Goal: Check status: Check status

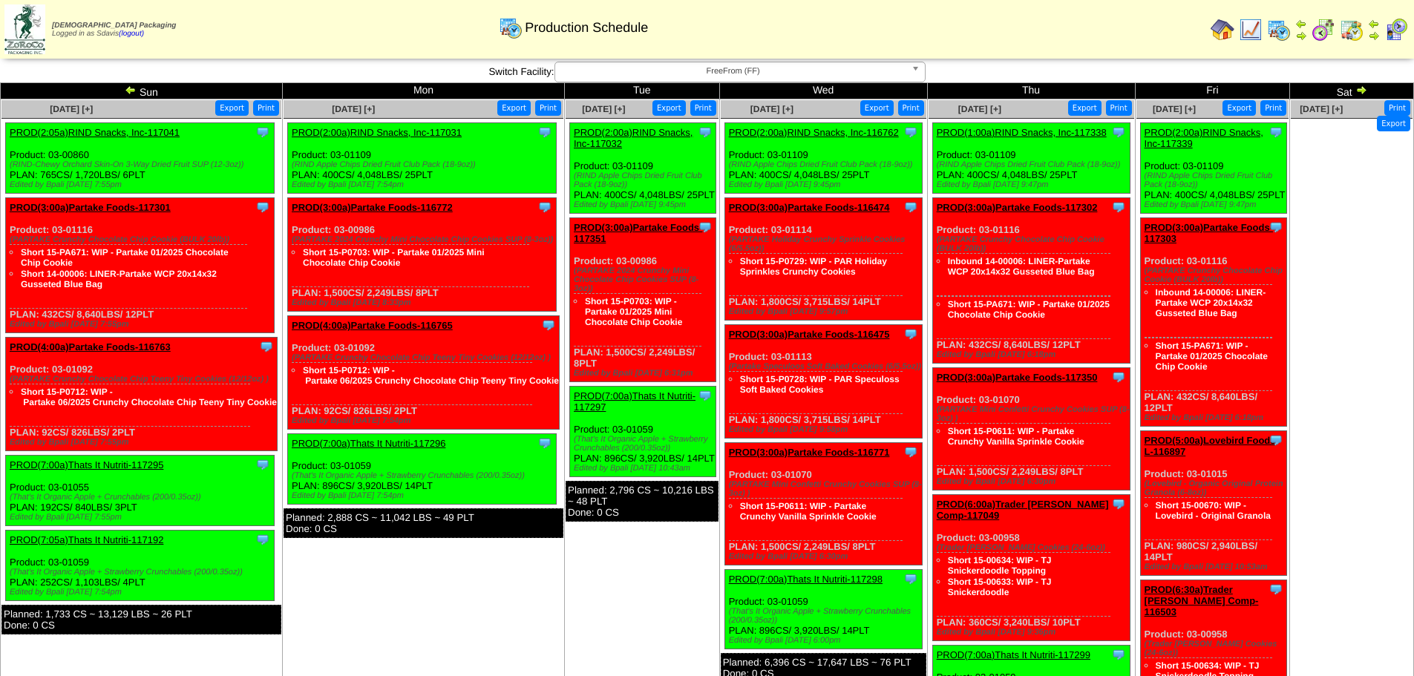
click at [385, 209] on link "PROD(3:00a)Partake Foods-116772" at bounding box center [372, 207] width 161 height 11
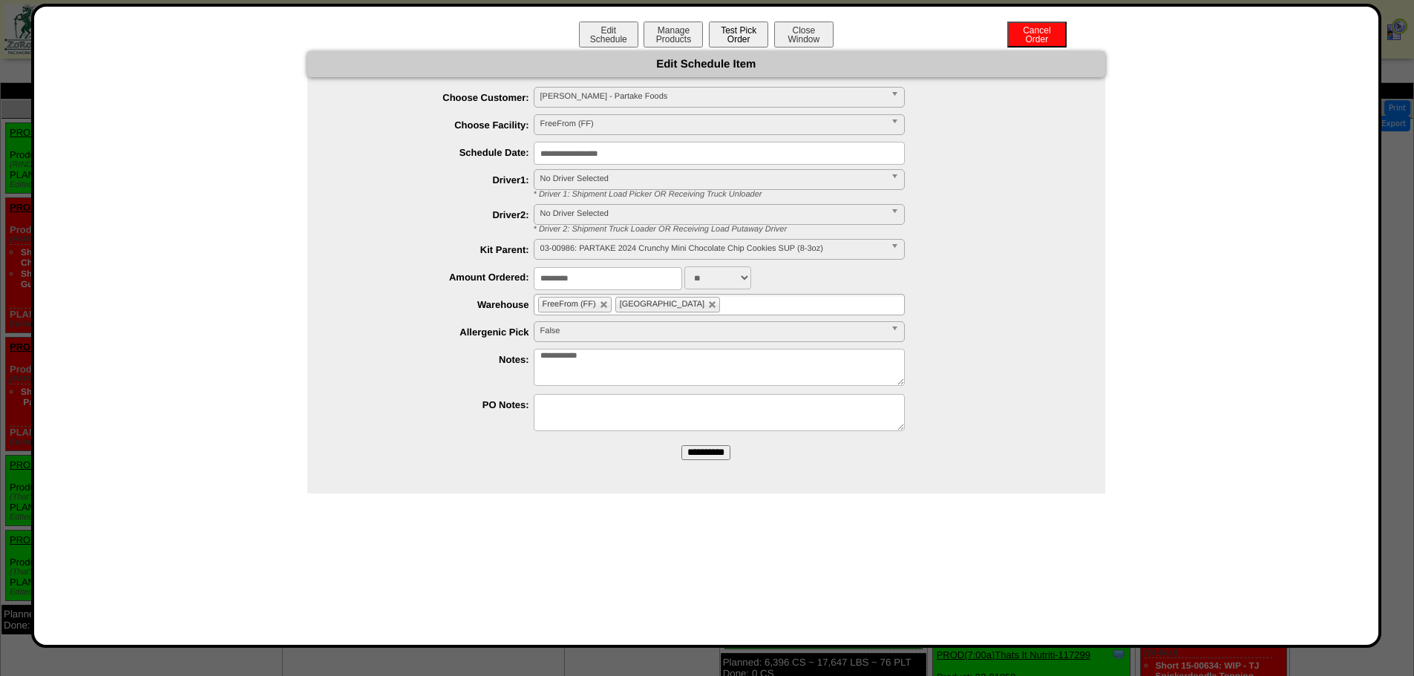
click at [736, 40] on button "Test Pick Order" at bounding box center [738, 35] width 59 height 26
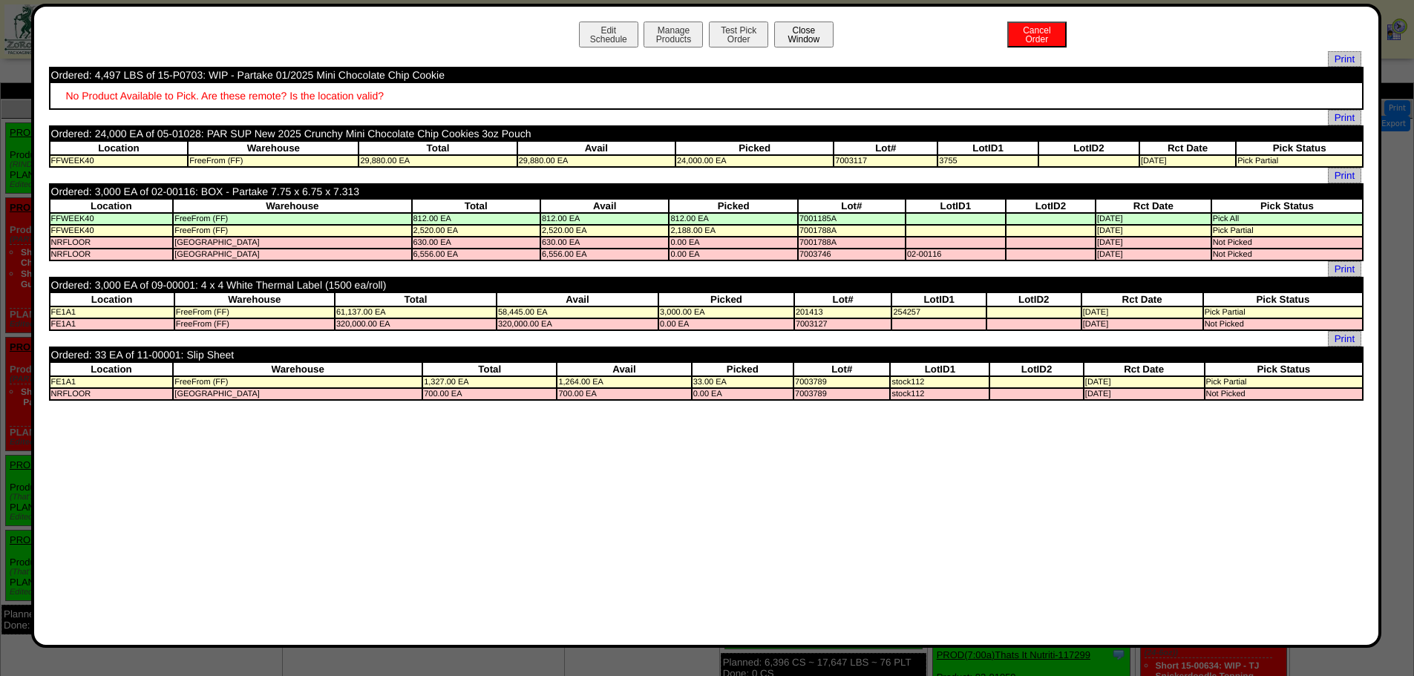
click at [808, 27] on button "Close Window" at bounding box center [803, 35] width 59 height 26
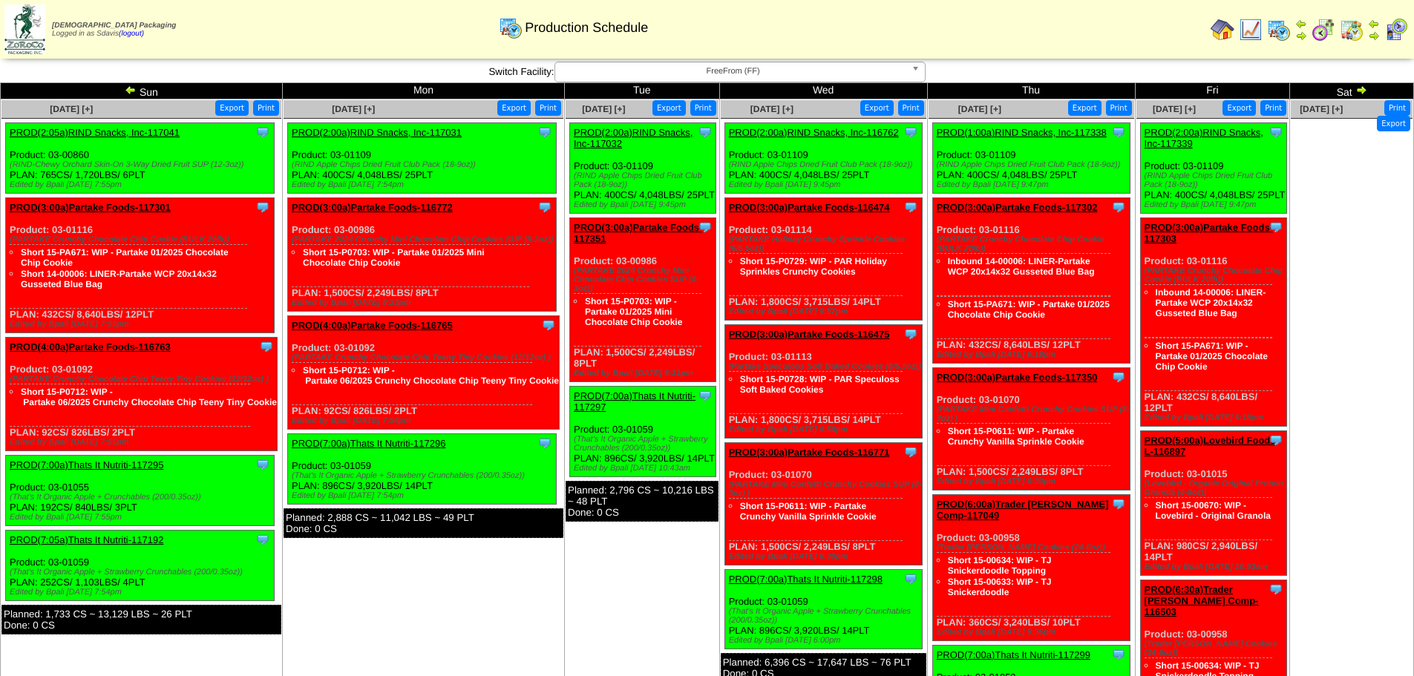
click at [408, 328] on link "PROD(4:00a)Partake Foods-116765" at bounding box center [372, 325] width 161 height 11
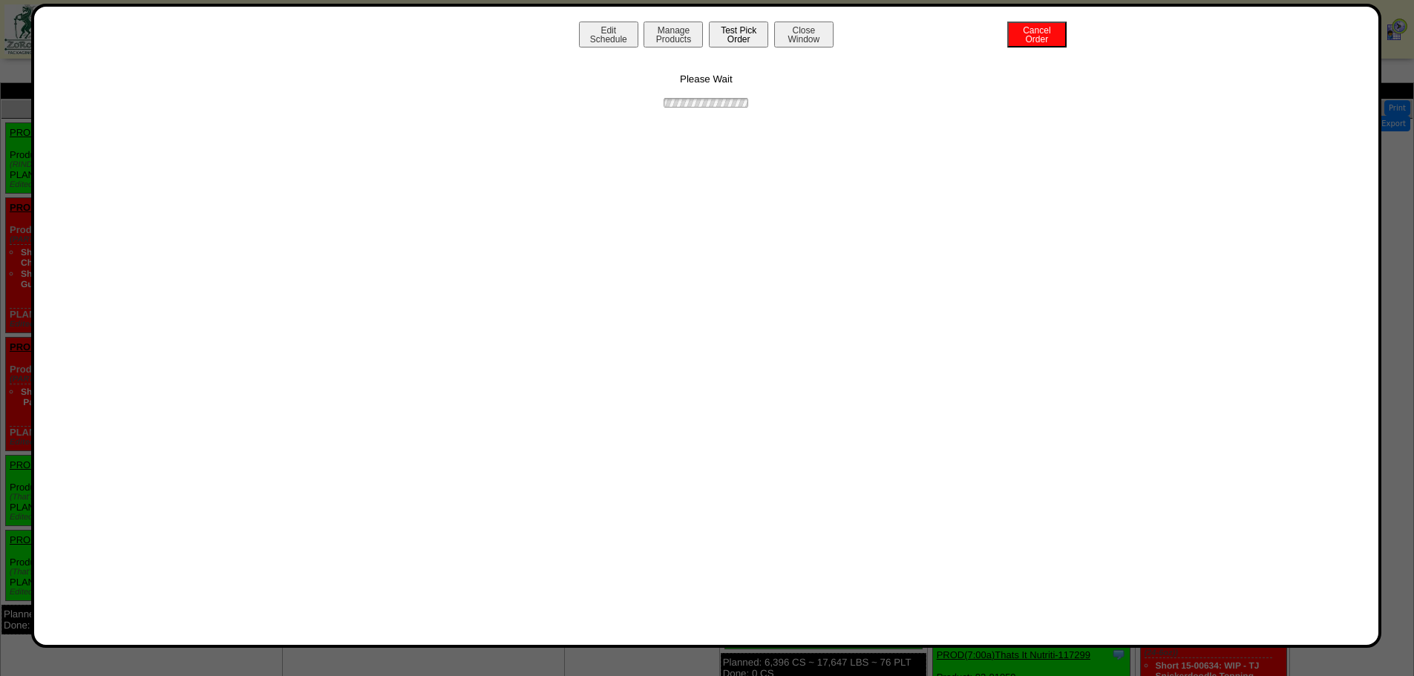
click at [733, 40] on button "Test Pick Order" at bounding box center [738, 35] width 59 height 26
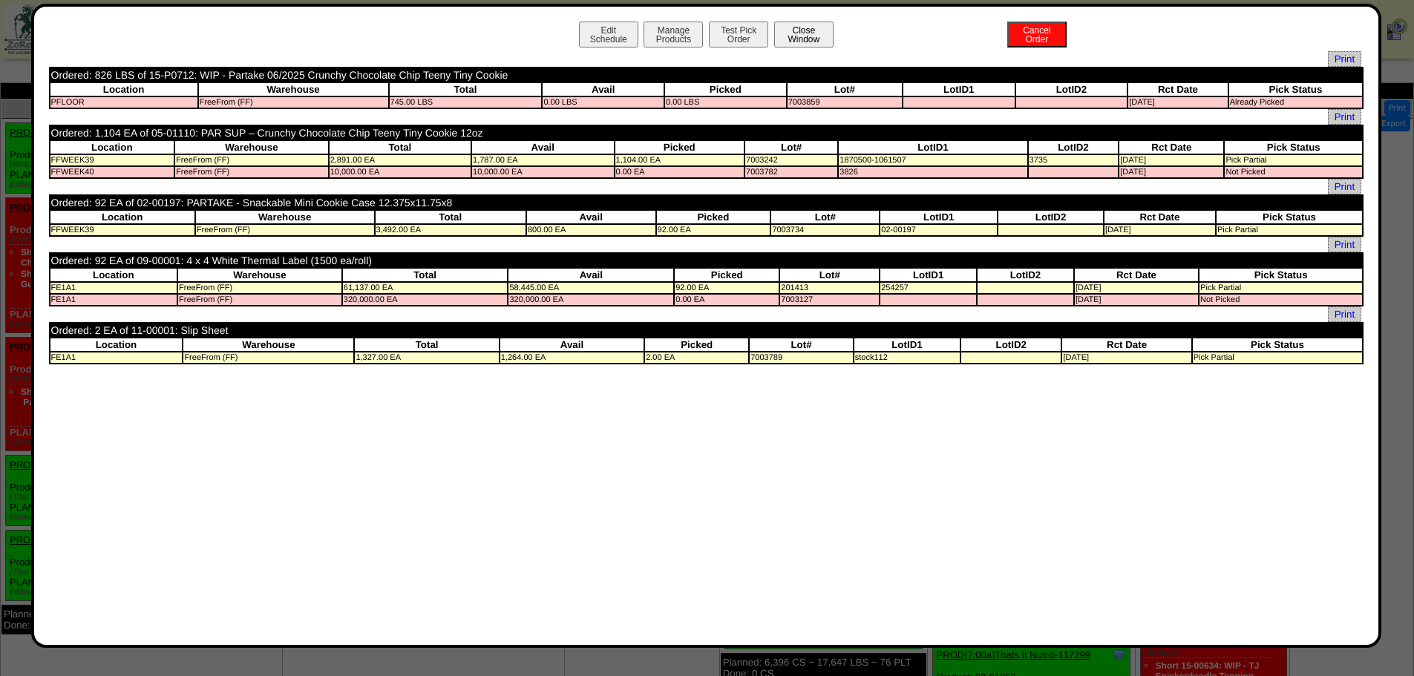
click at [814, 37] on button "Close Window" at bounding box center [803, 35] width 59 height 26
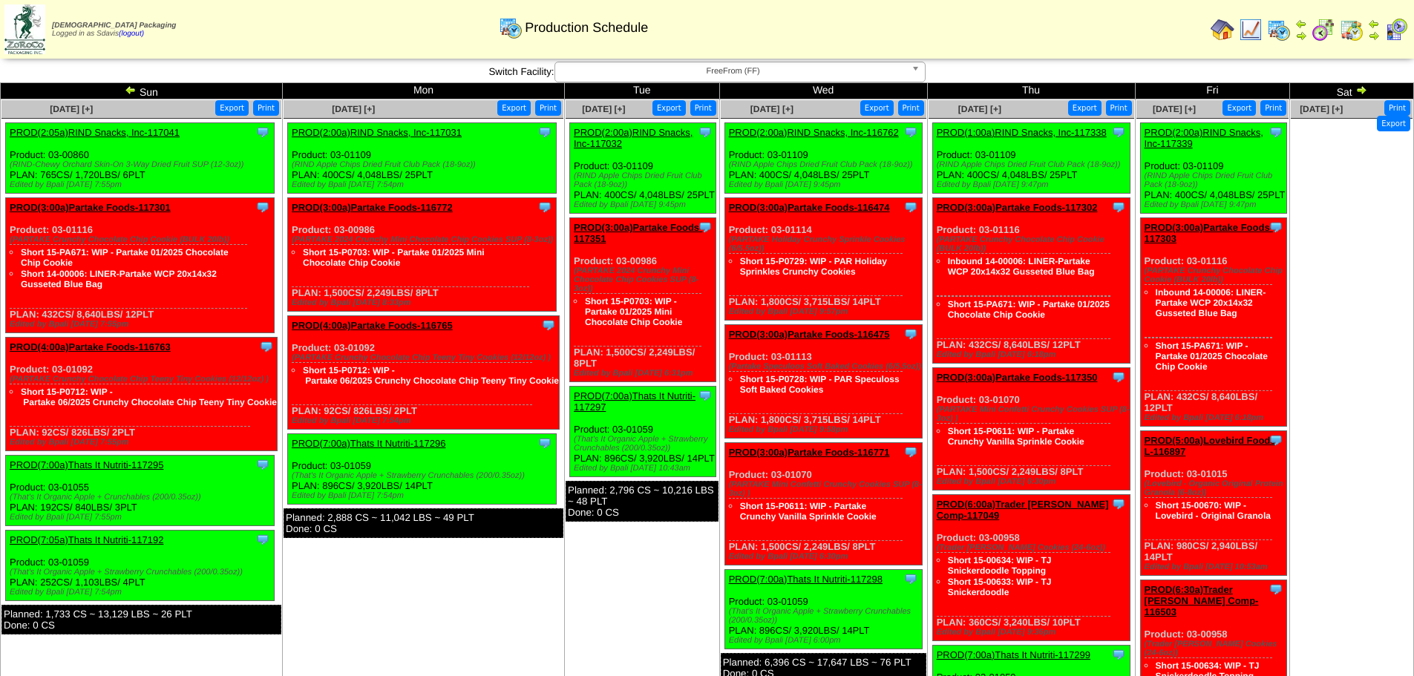
click at [649, 242] on link "PROD(3:00a)Partake Foods-117351" at bounding box center [638, 233] width 128 height 22
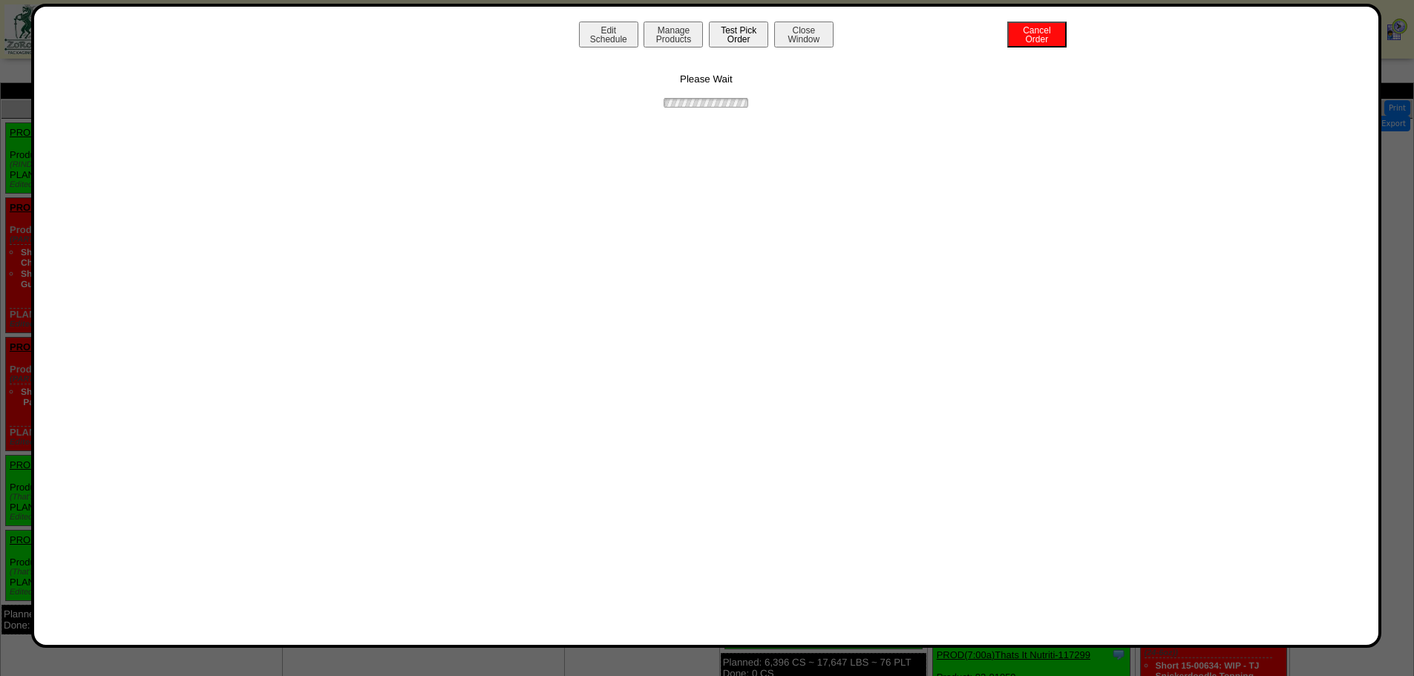
click at [739, 35] on button "Test Pick Order" at bounding box center [738, 35] width 59 height 26
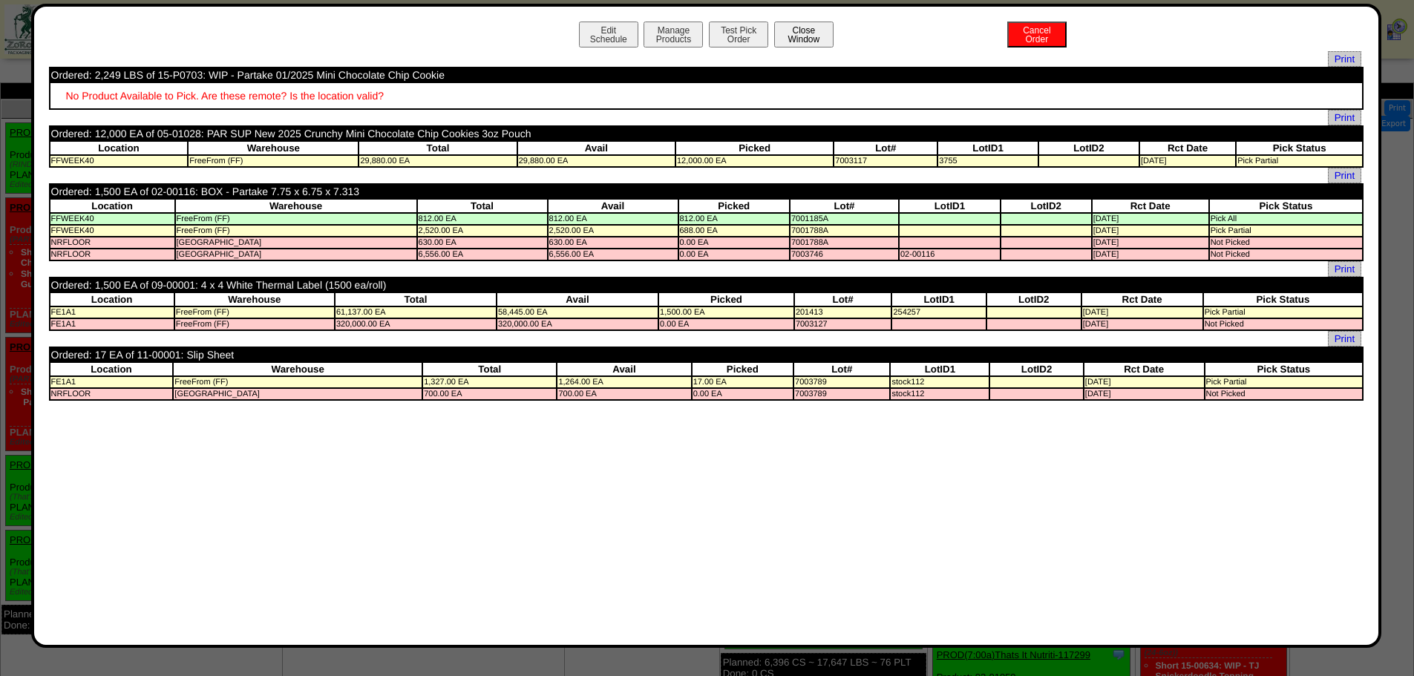
click at [801, 41] on button "Close Window" at bounding box center [803, 35] width 59 height 26
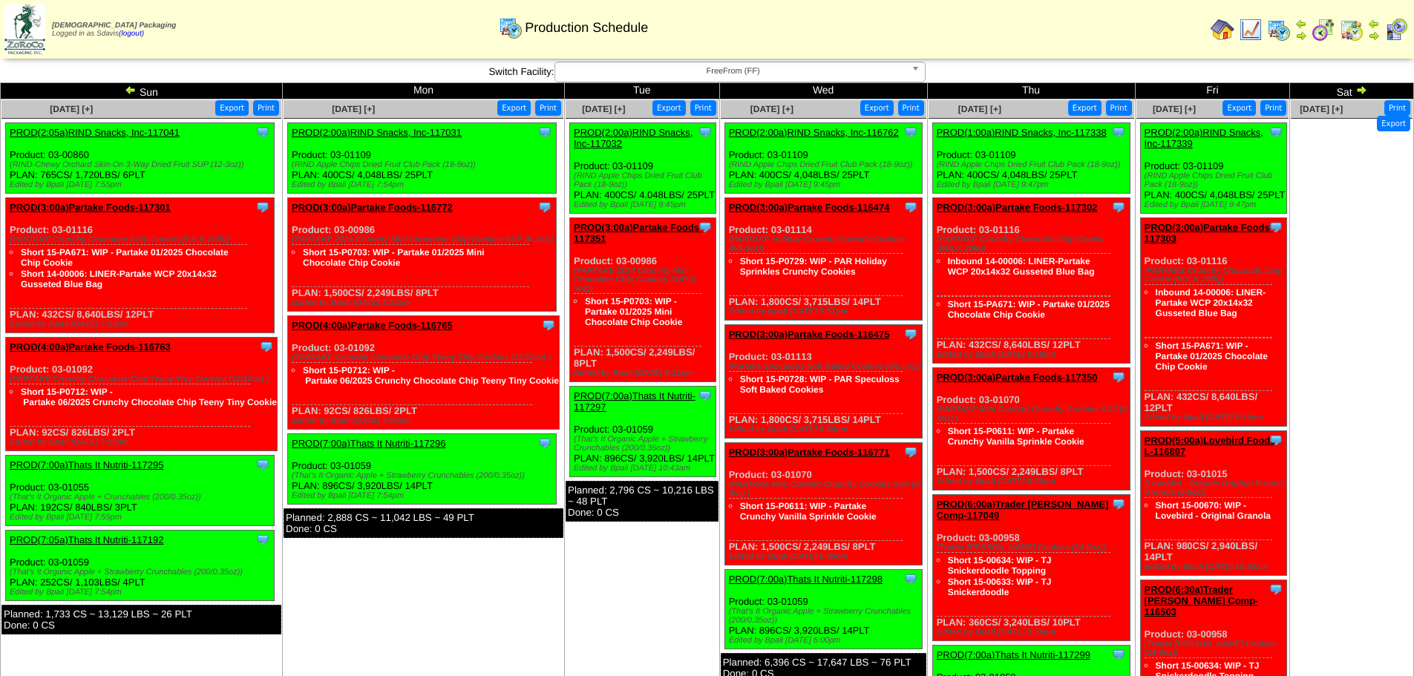
click at [808, 206] on link "PROD(3:00a)Partake Foods-116474" at bounding box center [809, 207] width 161 height 11
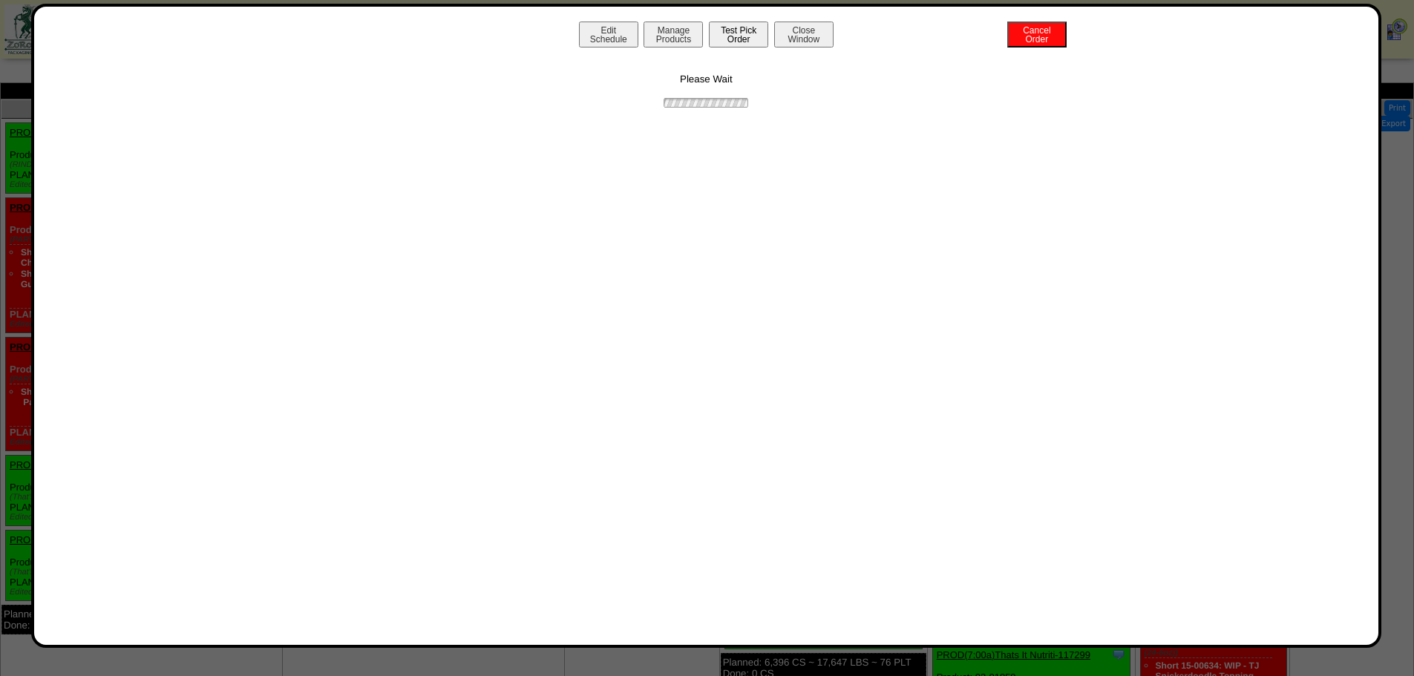
click at [725, 40] on button "Test Pick Order" at bounding box center [738, 35] width 59 height 26
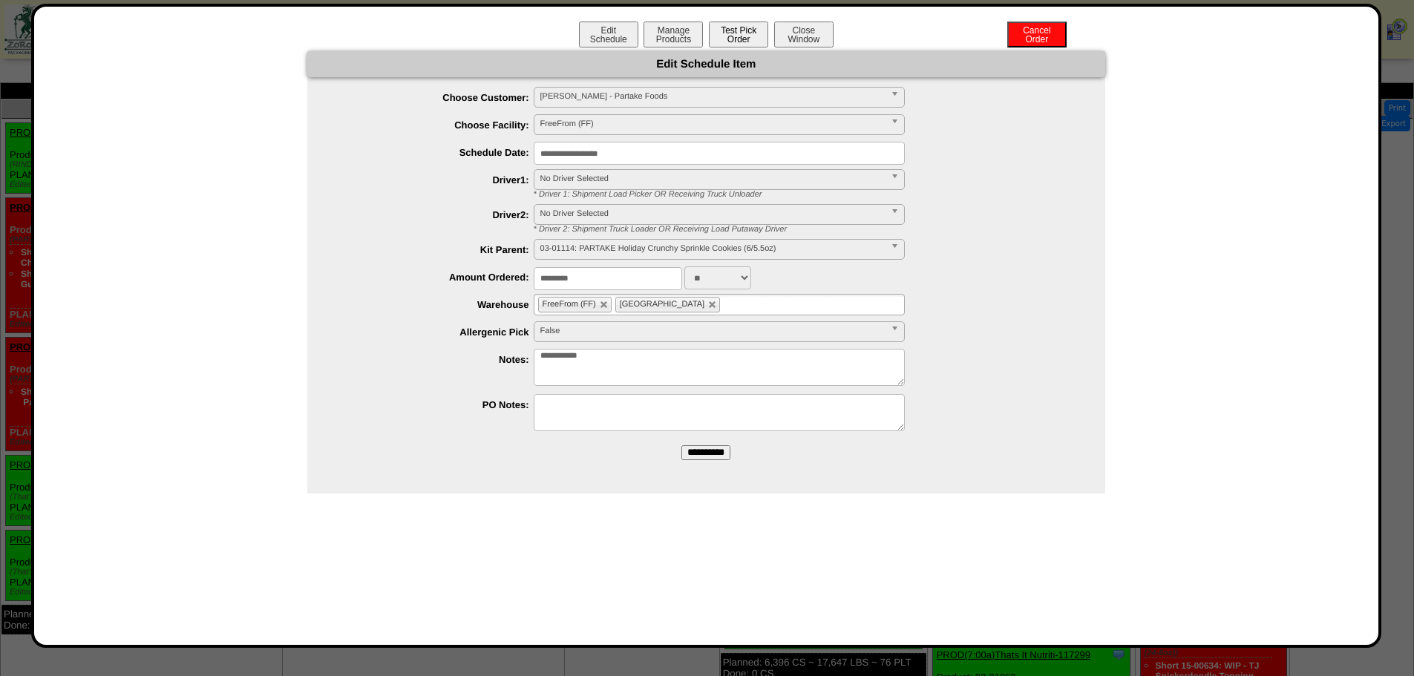
click at [734, 31] on button "Test Pick Order" at bounding box center [738, 35] width 59 height 26
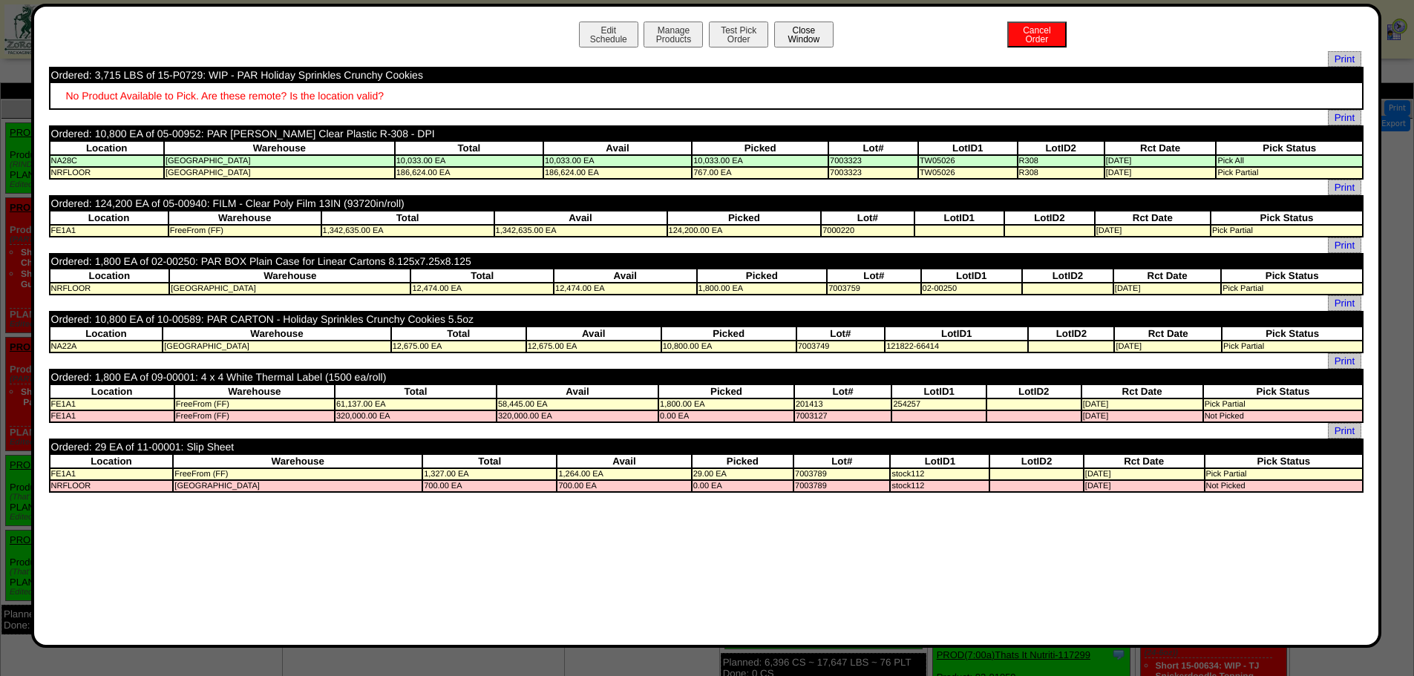
click at [806, 35] on button "Close Window" at bounding box center [803, 35] width 59 height 26
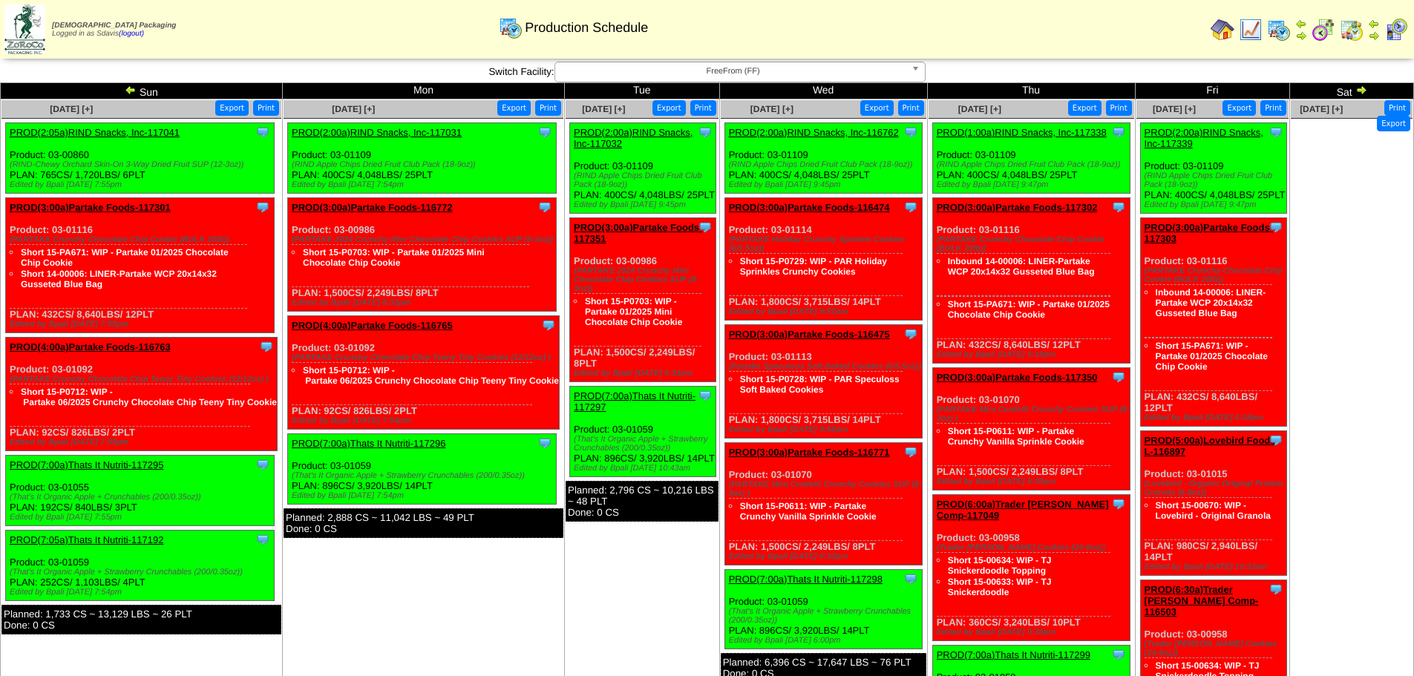
click at [389, 442] on link "PROD(7:00a)Thats It Nutriti-117296" at bounding box center [369, 443] width 154 height 11
